Goal: Task Accomplishment & Management: Complete application form

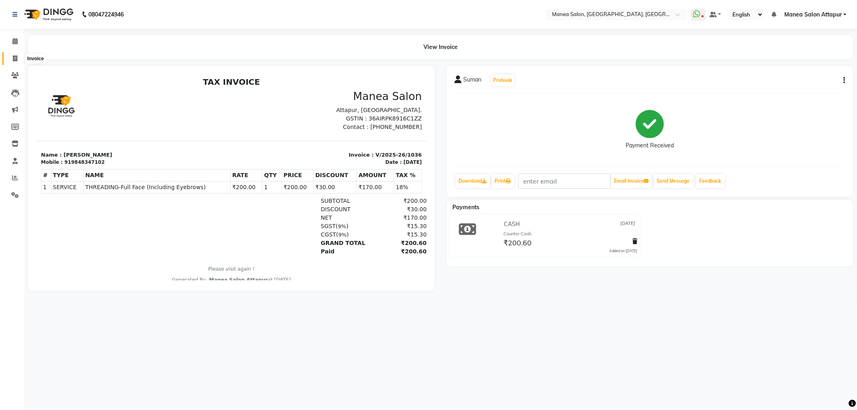
click at [8, 57] on span at bounding box center [15, 58] width 14 height 9
select select "service"
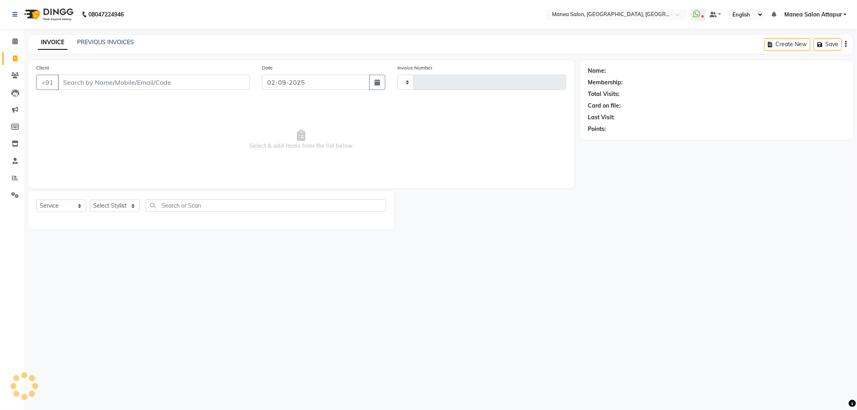
type input "1076"
select select "6587"
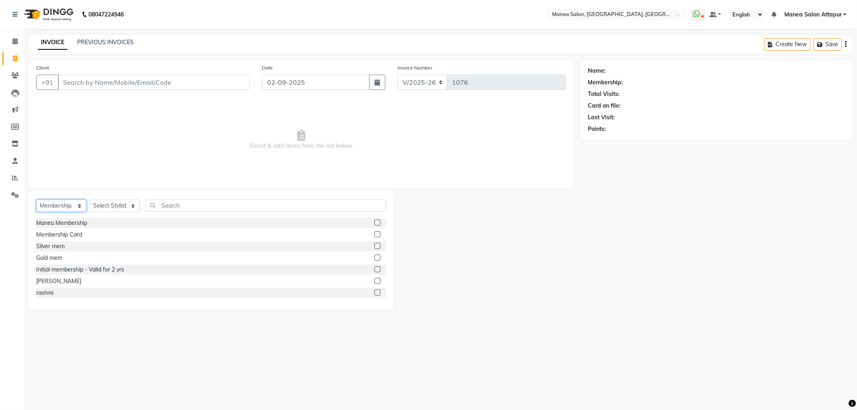
click at [51, 208] on select "Select Service Product Membership Package Voucher Prepaid Gift Card" at bounding box center [61, 206] width 50 height 12
select select "service"
click at [36, 200] on select "Select Service Product Membership Package Voucher Prepaid Gift Card" at bounding box center [61, 206] width 50 height 12
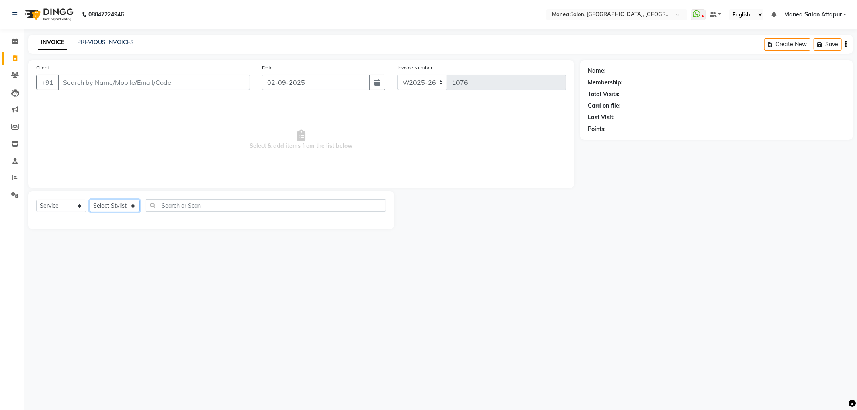
click at [102, 205] on select "Select Stylist Aryan Ashok [PERSON_NAME] [PERSON_NAME] [PERSON_NAME] [PERSON_NA…" at bounding box center [115, 206] width 50 height 12
select select "51268"
click at [90, 200] on select "Select Stylist Aryan Ashok [PERSON_NAME] [PERSON_NAME] [PERSON_NAME] [PERSON_NA…" at bounding box center [115, 206] width 50 height 12
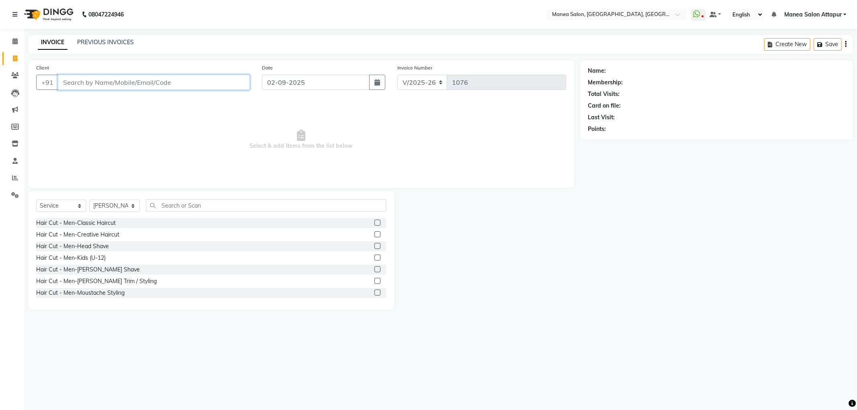
click at [108, 82] on input "Client" at bounding box center [154, 82] width 192 height 15
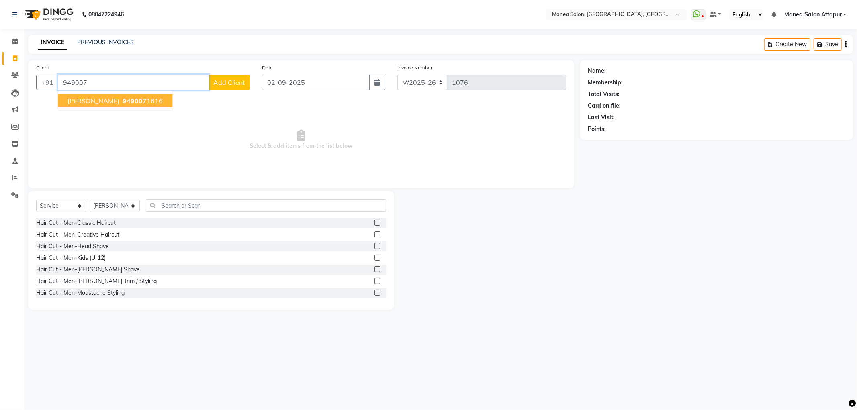
click at [79, 101] on span "[PERSON_NAME]" at bounding box center [93, 101] width 52 height 8
type input "9490071616"
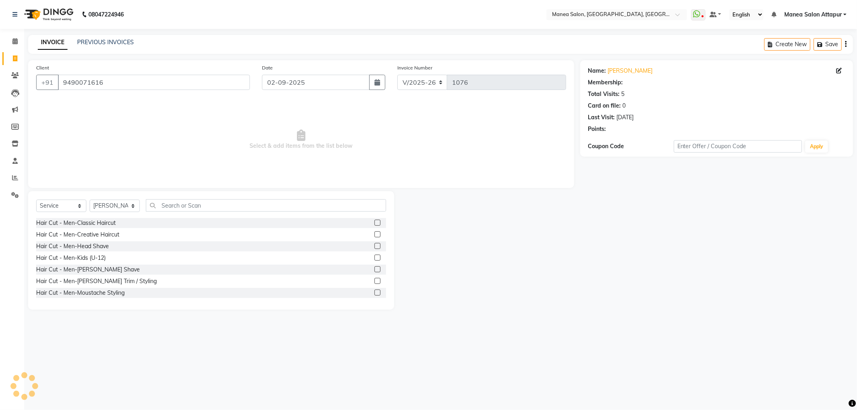
select select "1: Object"
click at [66, 206] on select "Select Service Product Membership Package Voucher Prepaid Gift Card" at bounding box center [61, 206] width 50 height 12
click at [36, 200] on select "Select Service Product Membership Package Voucher Prepaid Gift Card" at bounding box center [61, 206] width 50 height 12
click at [111, 206] on select "Select Stylist Aryan Ashok [PERSON_NAME] [PERSON_NAME] [PERSON_NAME] [PERSON_NA…" at bounding box center [115, 206] width 50 height 12
click at [90, 200] on select "Select Stylist Aryan Ashok [PERSON_NAME] [PERSON_NAME] [PERSON_NAME] [PERSON_NA…" at bounding box center [115, 206] width 50 height 12
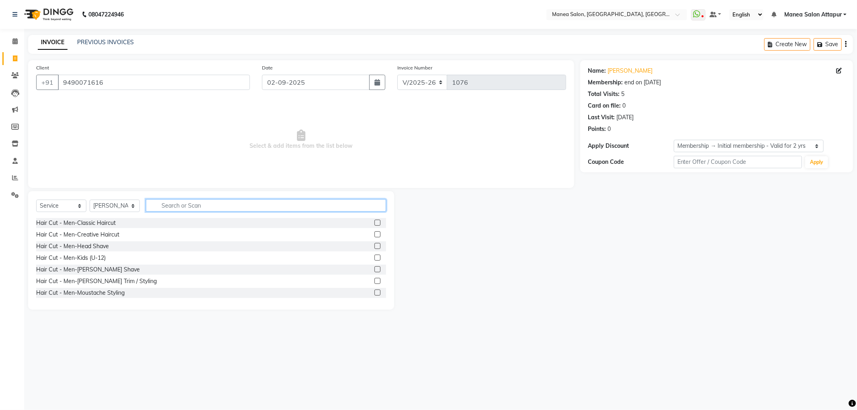
click at [178, 206] on input "text" at bounding box center [266, 205] width 240 height 12
type input "facial"
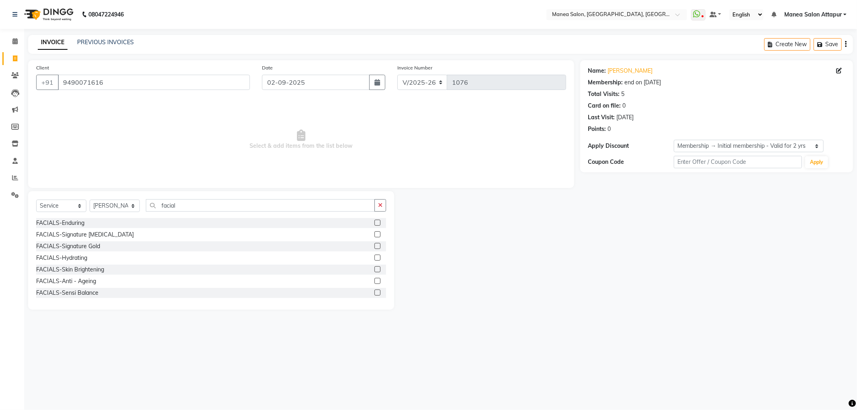
click at [150, 283] on div "FACIALS-Anti - Ageing" at bounding box center [211, 281] width 350 height 10
click at [374, 282] on label at bounding box center [377, 281] width 6 height 6
click at [374, 282] on input "checkbox" at bounding box center [376, 281] width 5 height 5
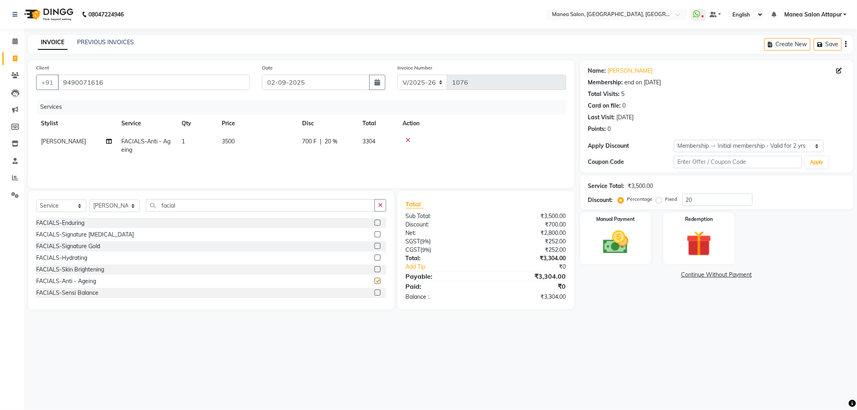
checkbox input "false"
click at [194, 209] on input "facial" at bounding box center [260, 205] width 229 height 12
type input "f"
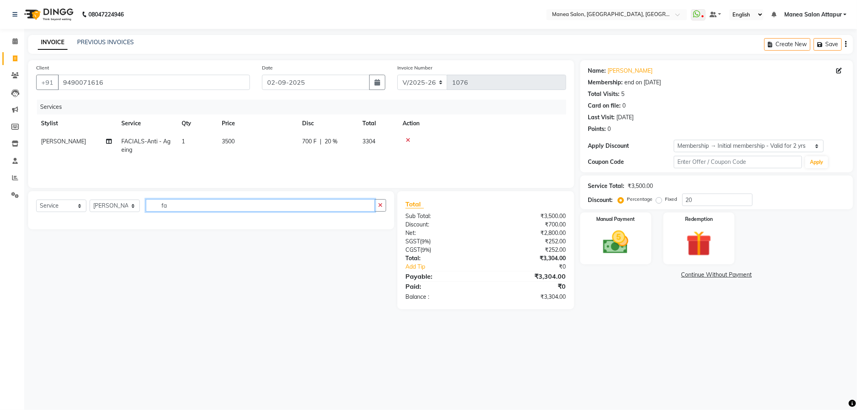
type input "f"
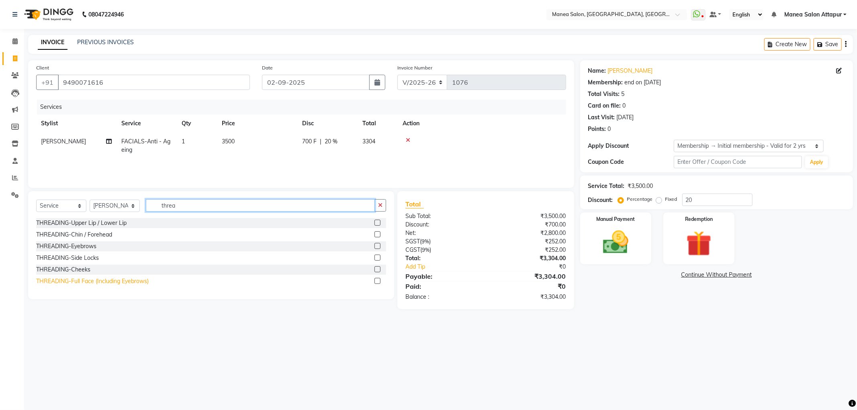
type input "threa"
click at [118, 279] on div "THREADING-Full Face (Including Eyebrows)" at bounding box center [92, 281] width 112 height 8
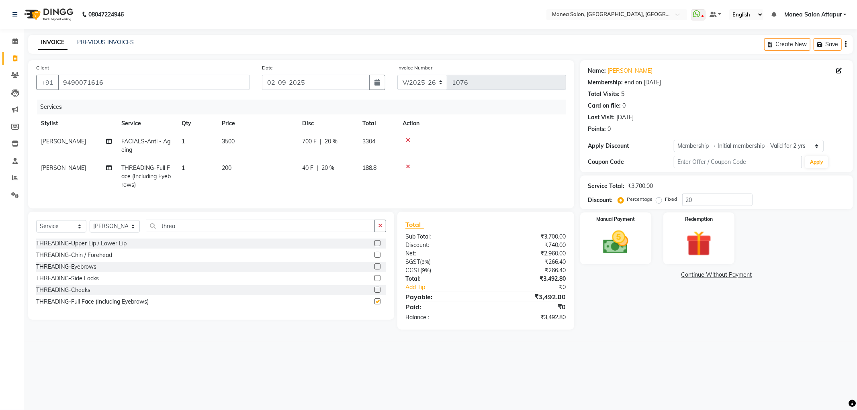
checkbox input "false"
click at [193, 232] on input "threa" at bounding box center [260, 226] width 229 height 12
type input "t"
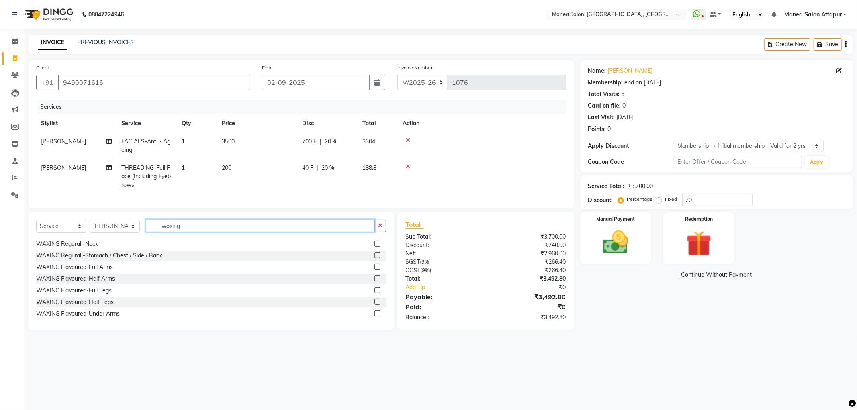
scroll to position [89, 0]
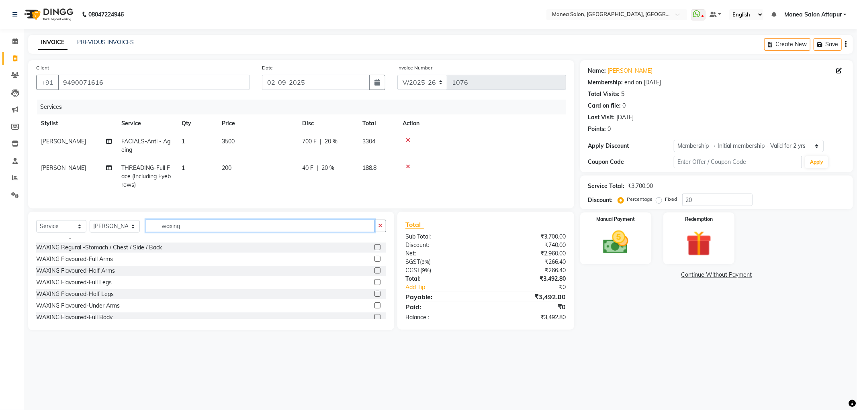
type input "waxing"
click at [146, 276] on div "WAXING Flavoured-Half Arms" at bounding box center [211, 271] width 350 height 10
click at [141, 288] on div "WAXING Flavoured-Full Legs" at bounding box center [211, 283] width 350 height 10
click at [374, 285] on label at bounding box center [377, 282] width 6 height 6
click at [374, 285] on input "checkbox" at bounding box center [376, 282] width 5 height 5
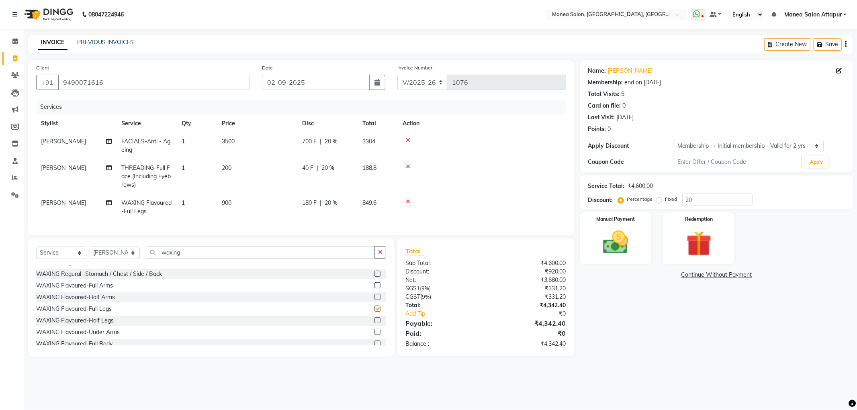
checkbox input "false"
click at [117, 291] on div "WAXING Flavoured-Full Arms" at bounding box center [211, 286] width 350 height 10
click at [374, 288] on label at bounding box center [377, 285] width 6 height 6
click at [374, 288] on input "checkbox" at bounding box center [376, 285] width 5 height 5
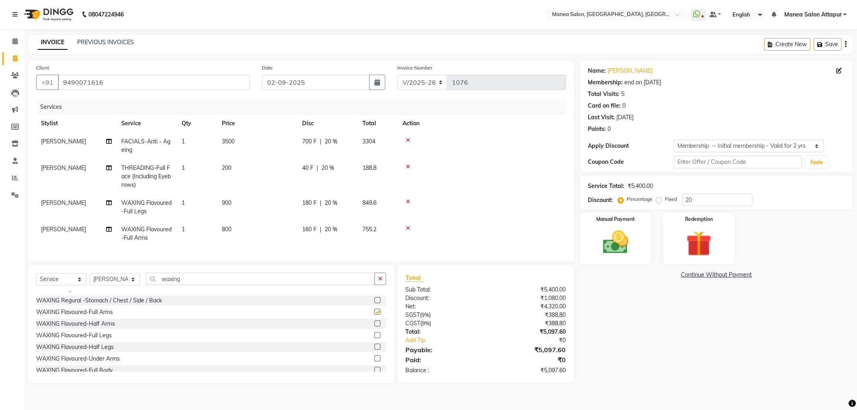
checkbox input "false"
drag, startPoint x: 214, startPoint y: 289, endPoint x: 218, endPoint y: 280, distance: 10.1
click at [216, 285] on input "waxing" at bounding box center [260, 279] width 229 height 12
type input "w"
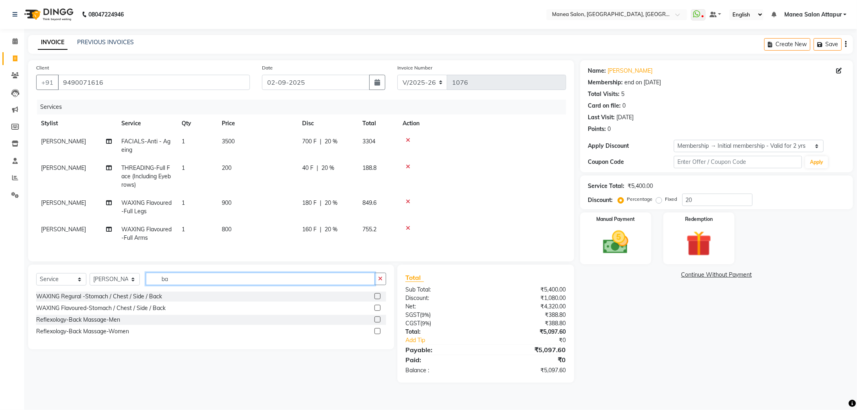
type input "b"
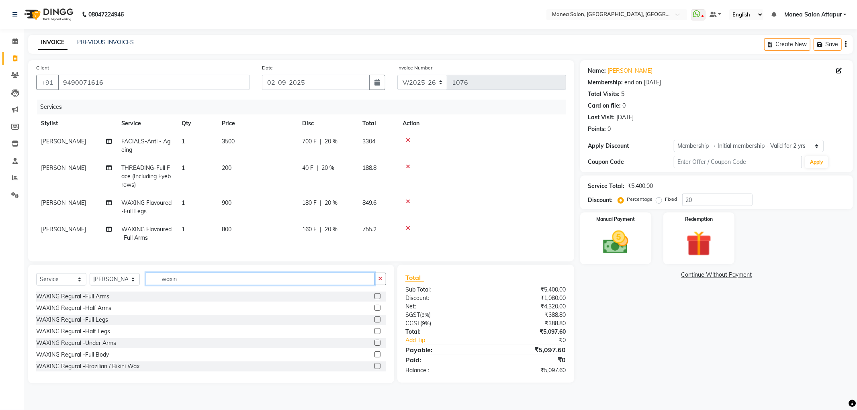
type input "waxing"
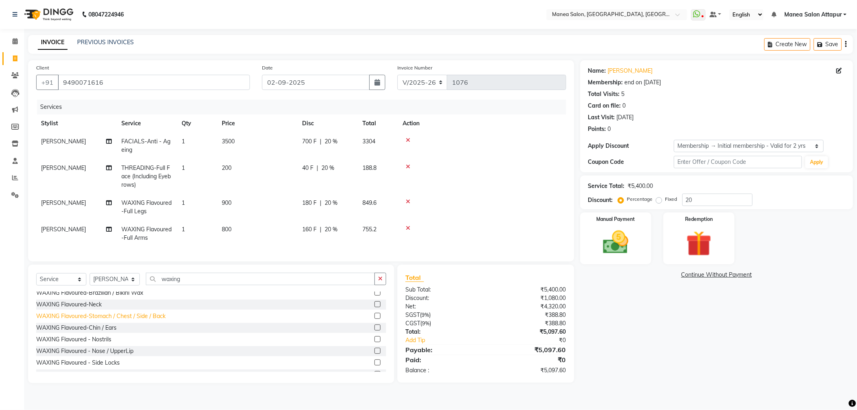
click at [159, 321] on div "WAXING Flavoured-Stomach / Chest / Side / Back" at bounding box center [100, 316] width 129 height 8
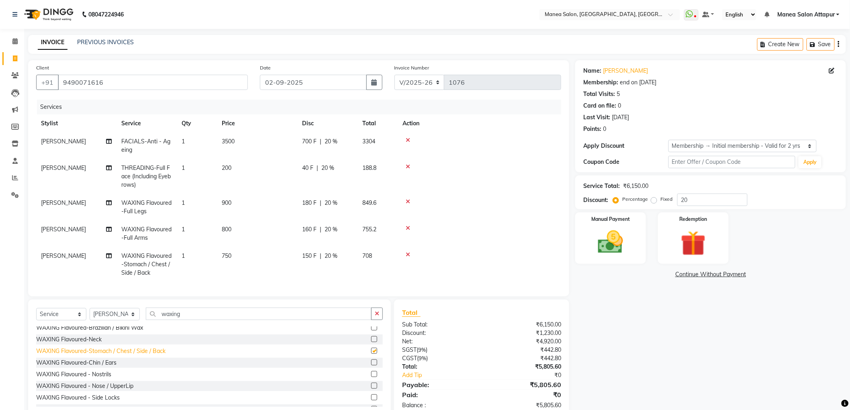
checkbox input "false"
click at [703, 201] on input "20" at bounding box center [712, 200] width 70 height 12
type input "2"
type input "20"
click at [617, 239] on img at bounding box center [610, 242] width 43 height 30
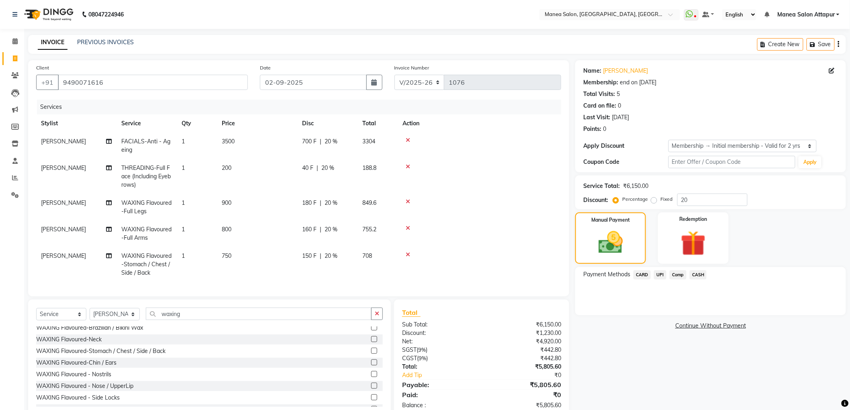
click at [699, 273] on span "CASH" at bounding box center [698, 274] width 17 height 9
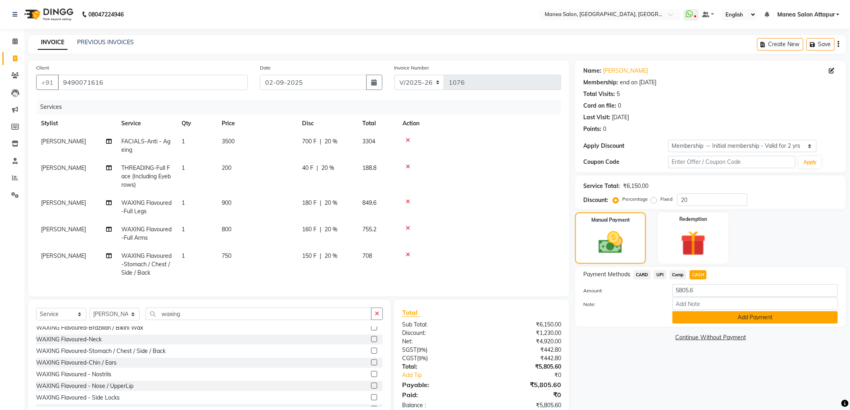
click at [724, 320] on button "Add Payment" at bounding box center [754, 317] width 165 height 12
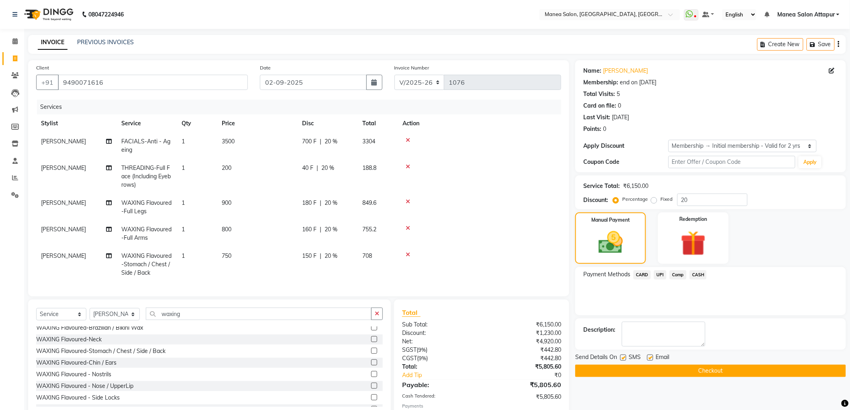
click at [682, 372] on button "Checkout" at bounding box center [710, 371] width 271 height 12
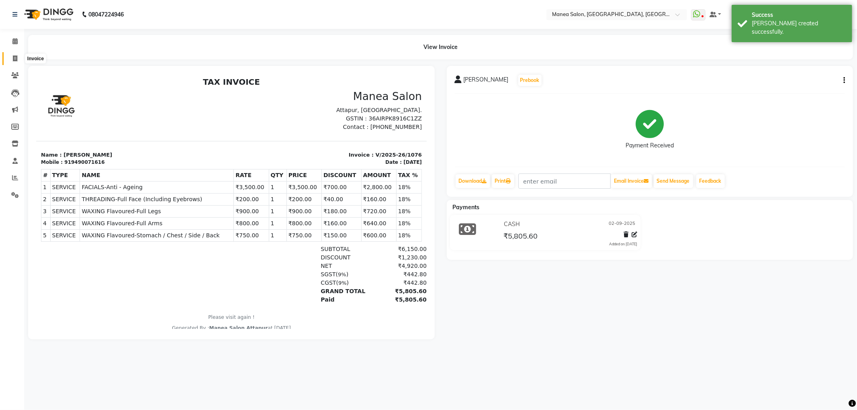
click at [17, 57] on span at bounding box center [15, 58] width 14 height 9
select select "service"
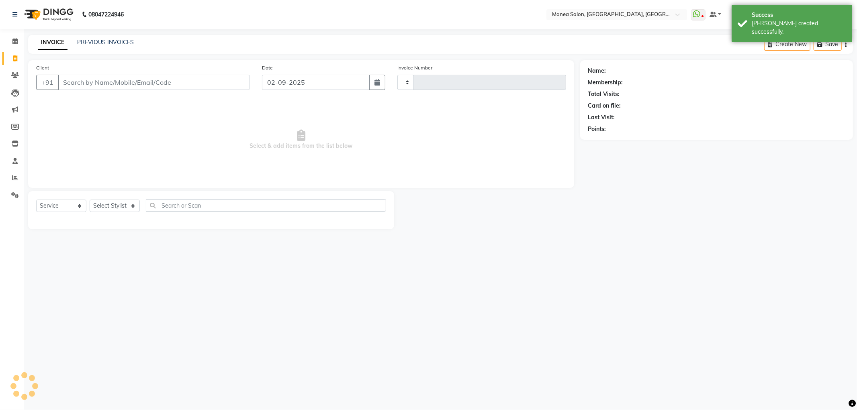
type input "1077"
select select "6587"
select select "membership"
